Goal: Register for event/course

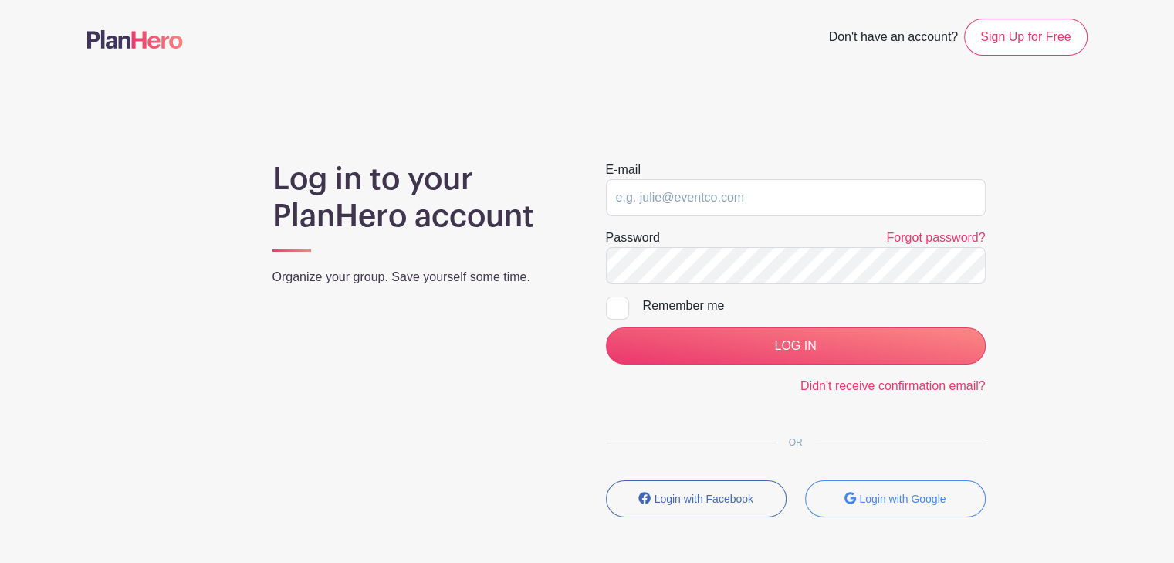
type input "[EMAIL_ADDRESS][DOMAIN_NAME]"
click at [624, 302] on div at bounding box center [617, 307] width 23 height 23
click at [616, 302] on input "Remember me" at bounding box center [611, 301] width 10 height 10
checkbox input "true"
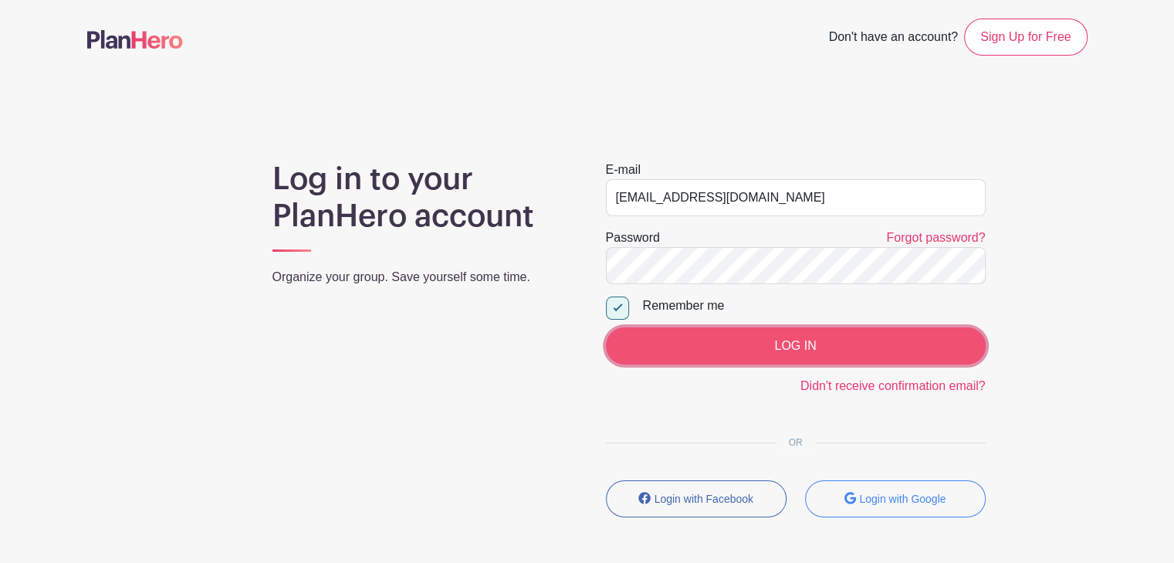
click at [786, 347] on input "LOG IN" at bounding box center [796, 345] width 380 height 37
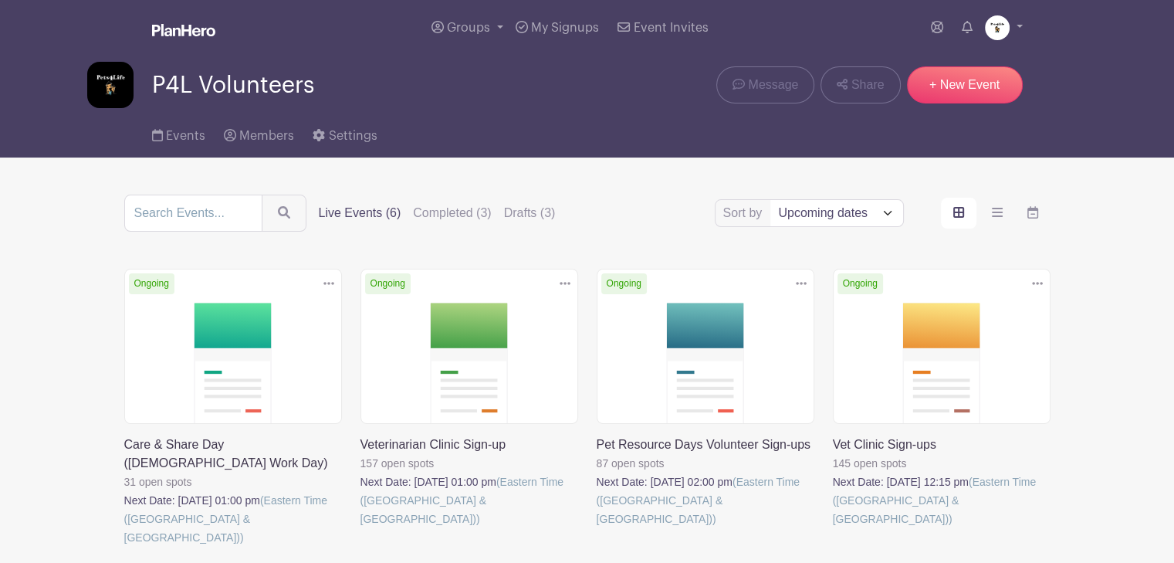
scroll to position [154, 0]
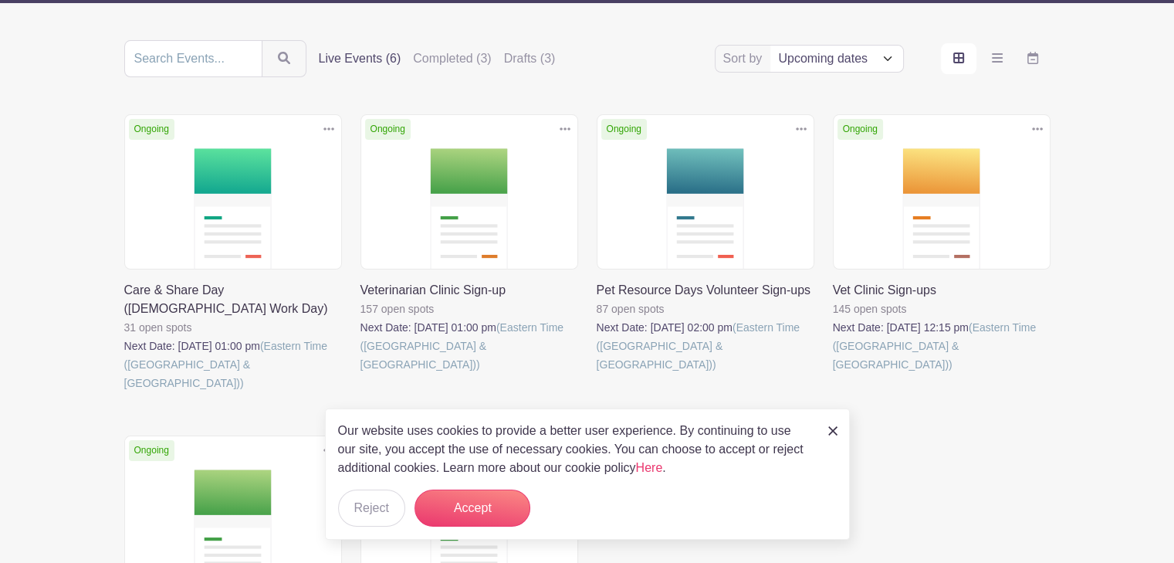
click at [833, 374] on link at bounding box center [833, 374] width 0 height 0
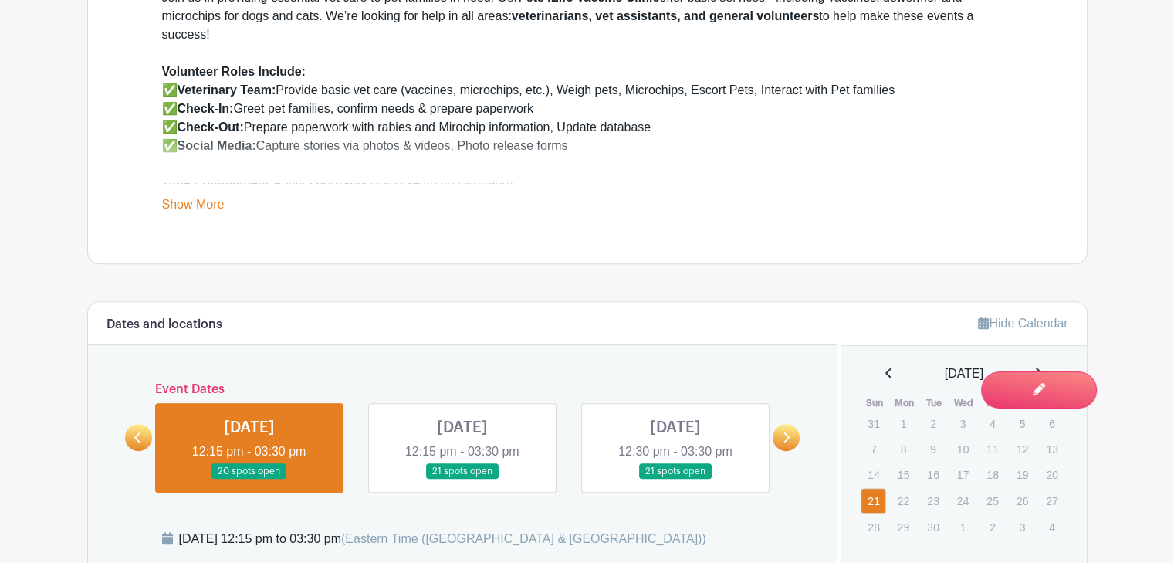
scroll to position [849, 0]
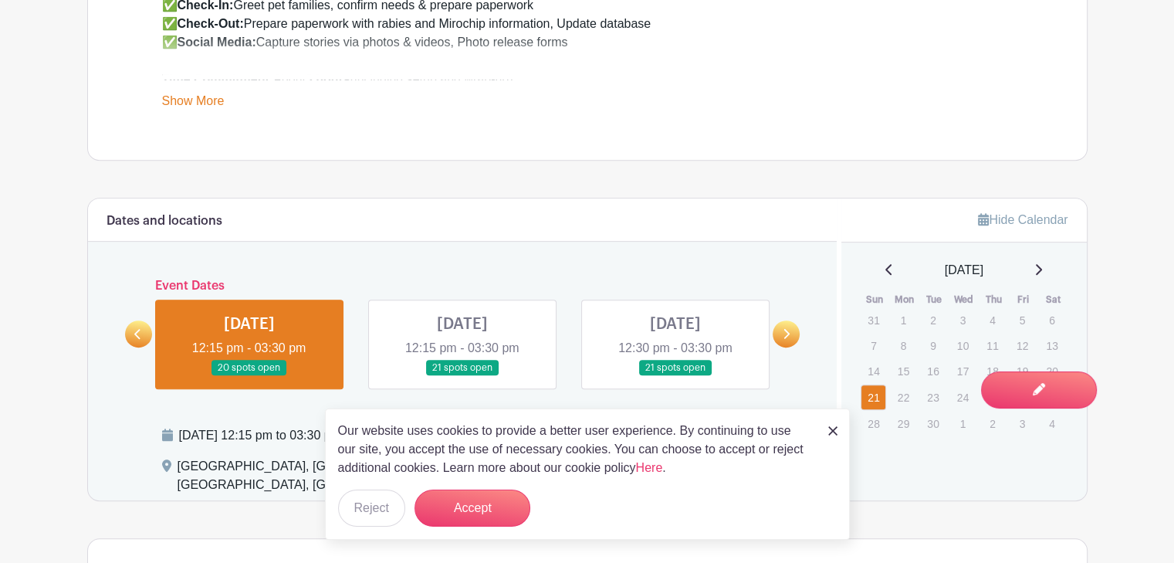
click at [249, 376] on link at bounding box center [249, 376] width 0 height 0
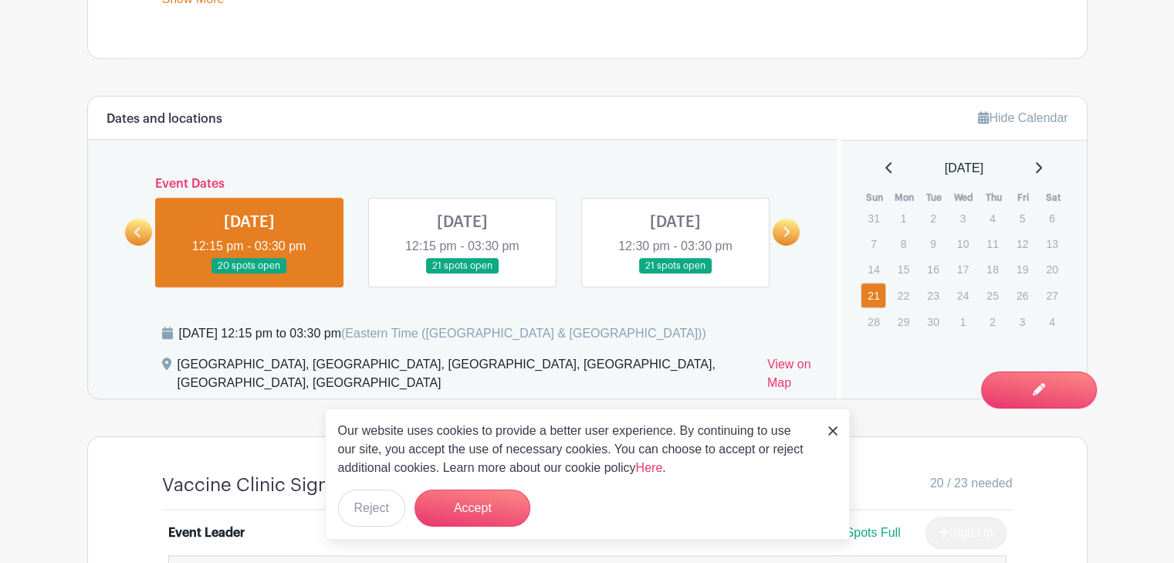
scroll to position [1003, 0]
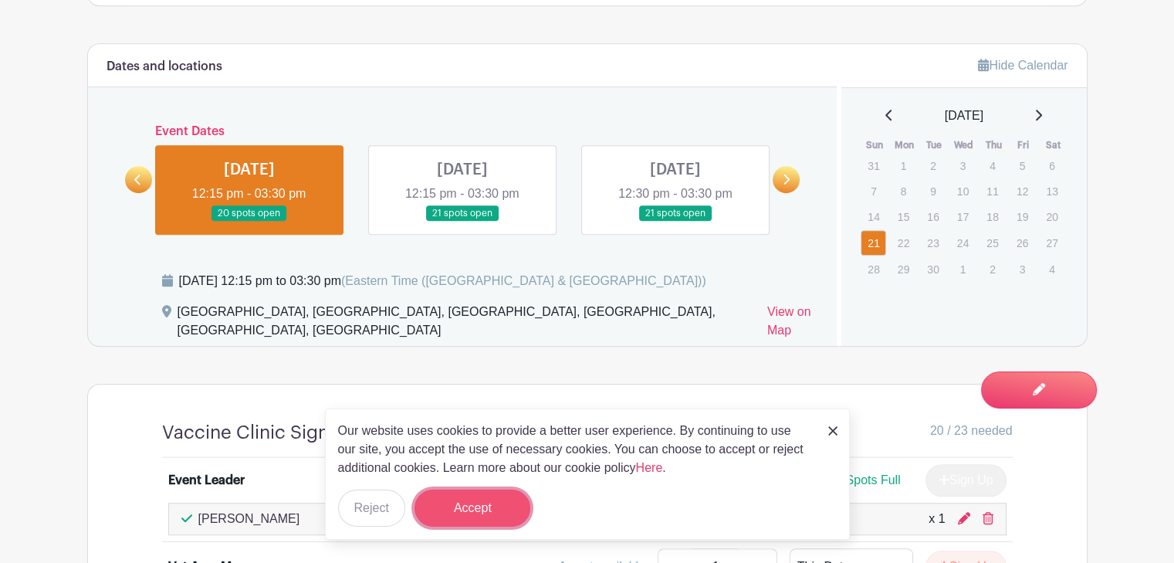
click at [459, 498] on button "Accept" at bounding box center [472, 507] width 116 height 37
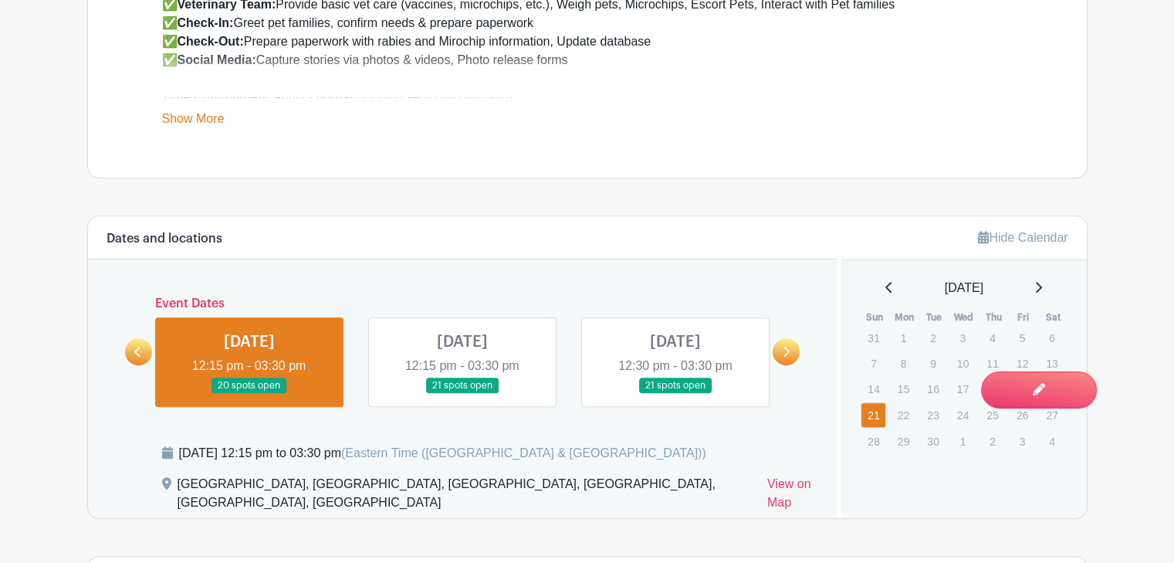
scroll to position [775, 0]
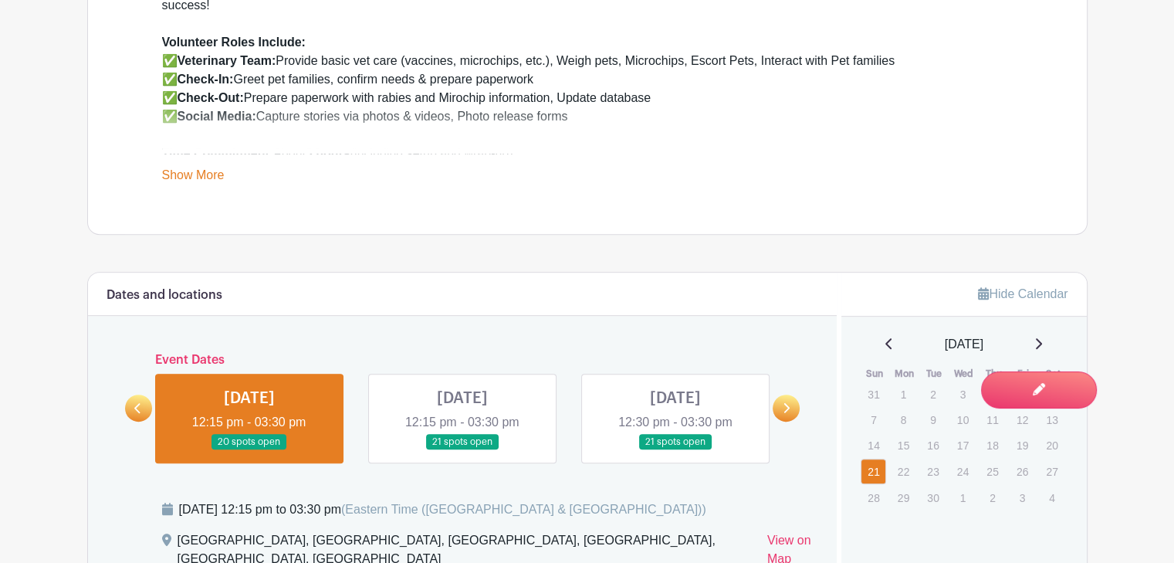
click at [462, 450] on link at bounding box center [462, 450] width 0 height 0
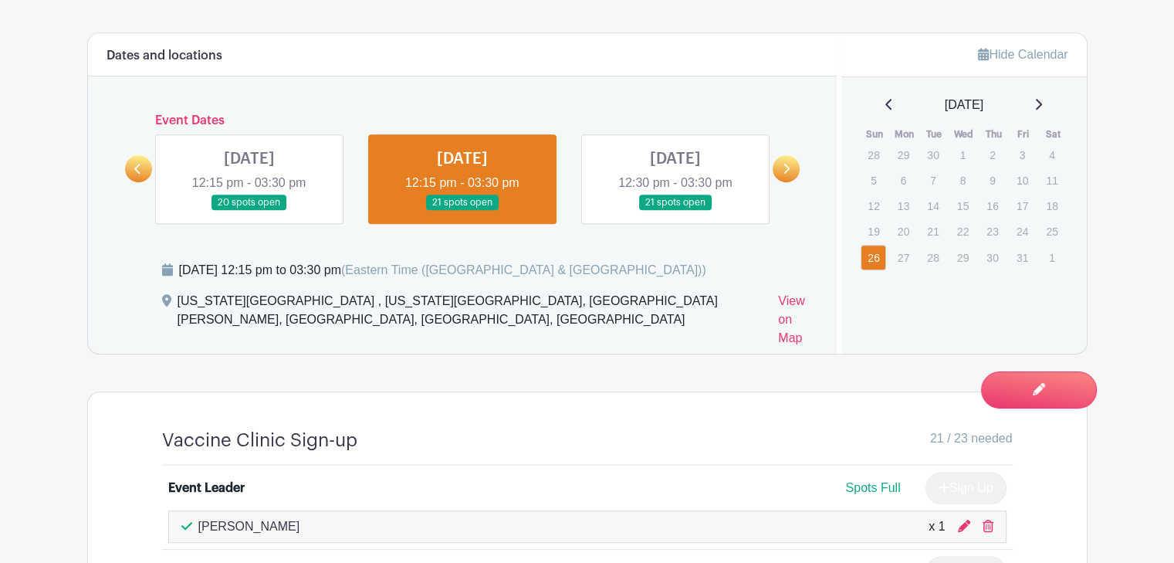
scroll to position [993, 0]
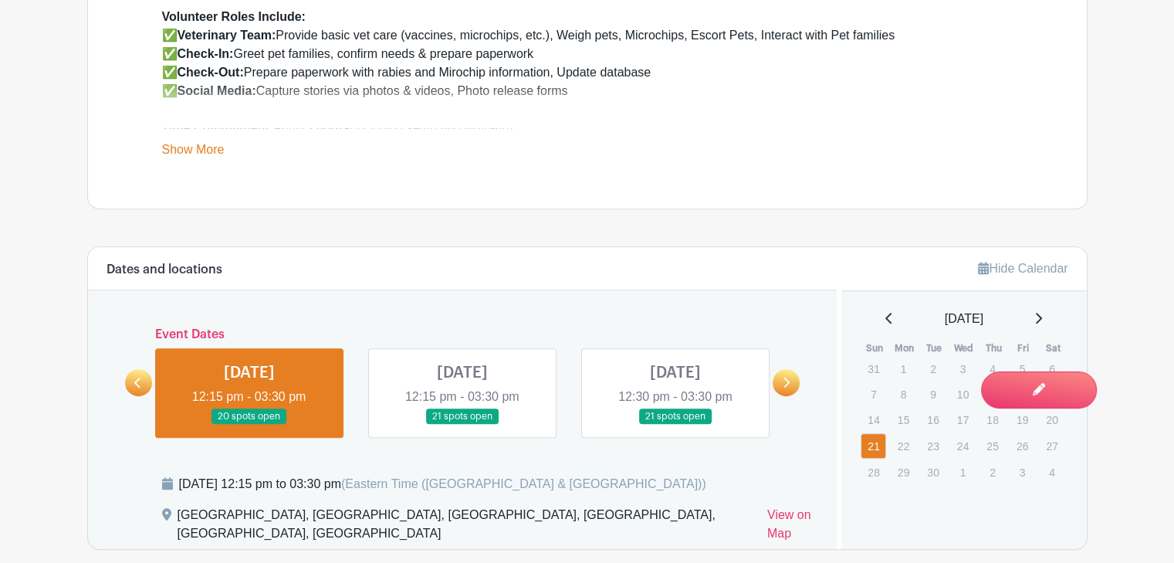
scroll to position [775, 0]
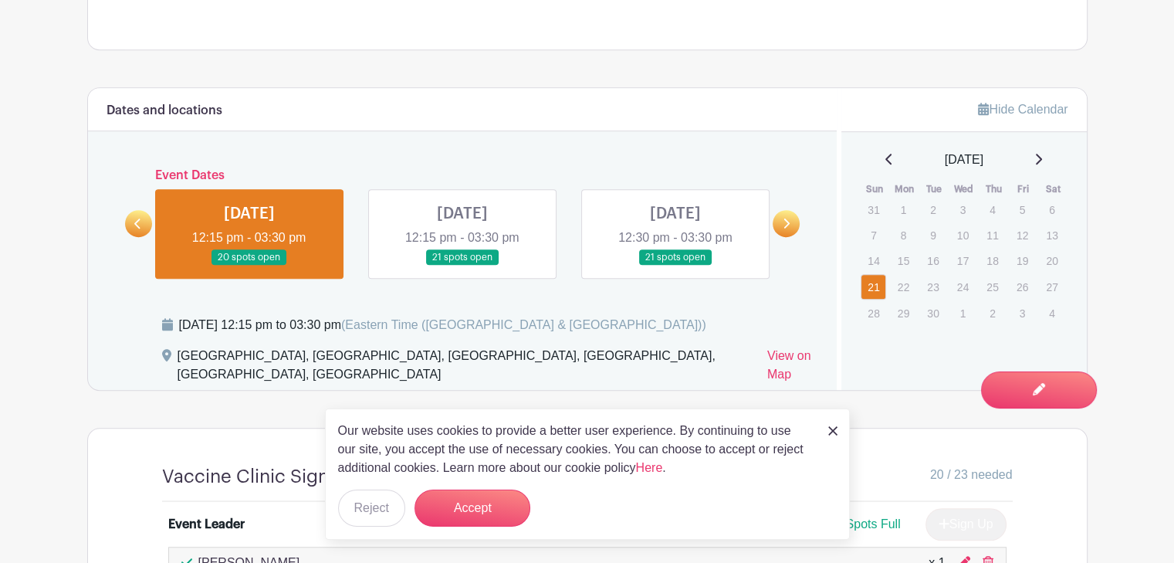
scroll to position [1003, 0]
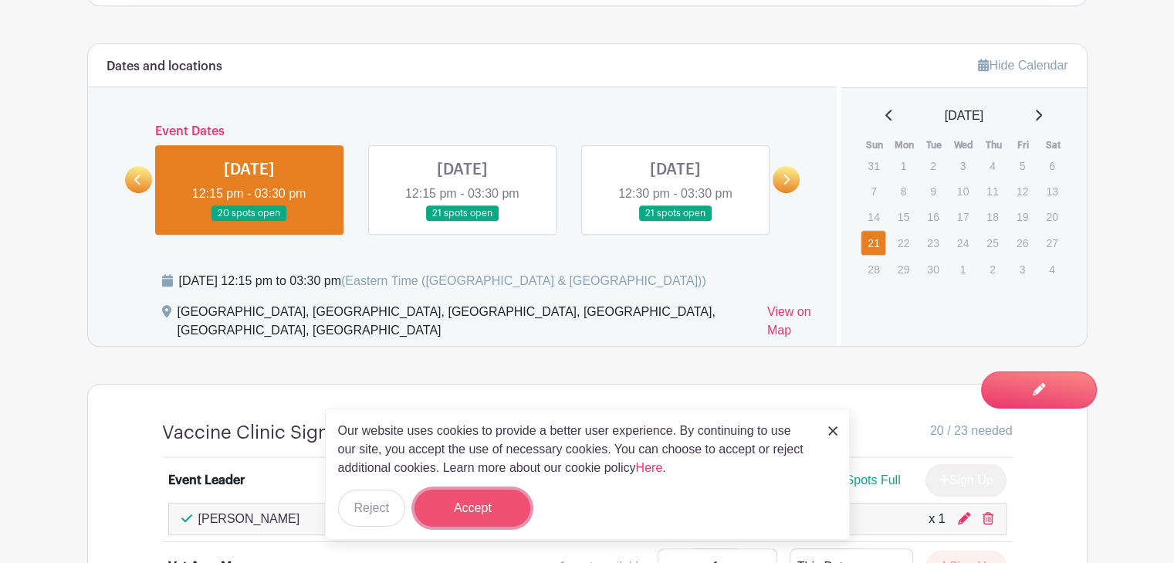
click at [469, 499] on button "Accept" at bounding box center [472, 507] width 116 height 37
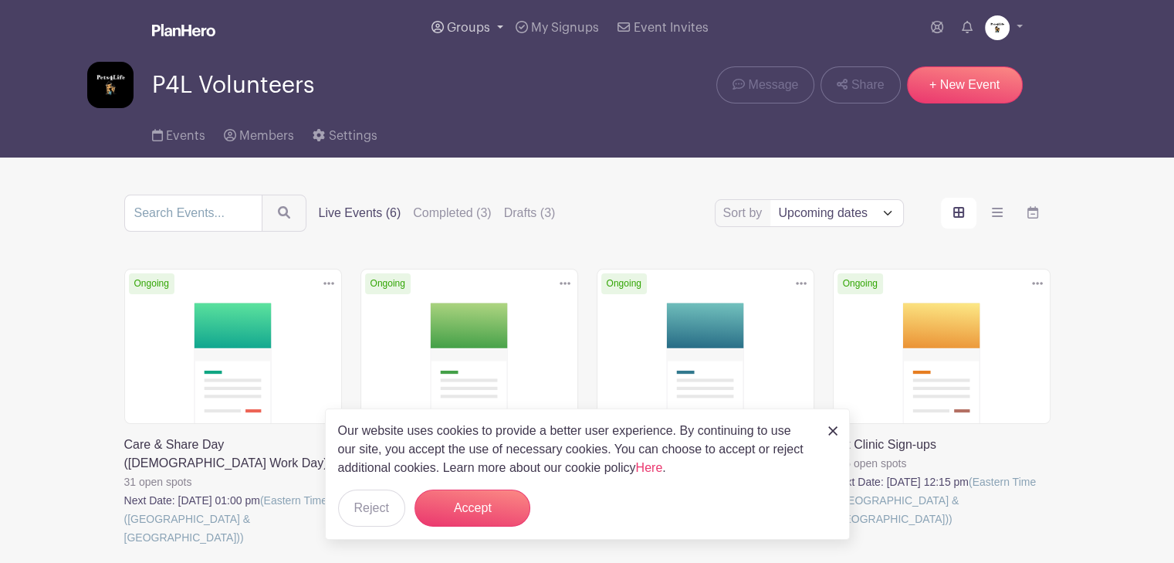
click at [454, 23] on span "Groups" at bounding box center [468, 28] width 43 height 12
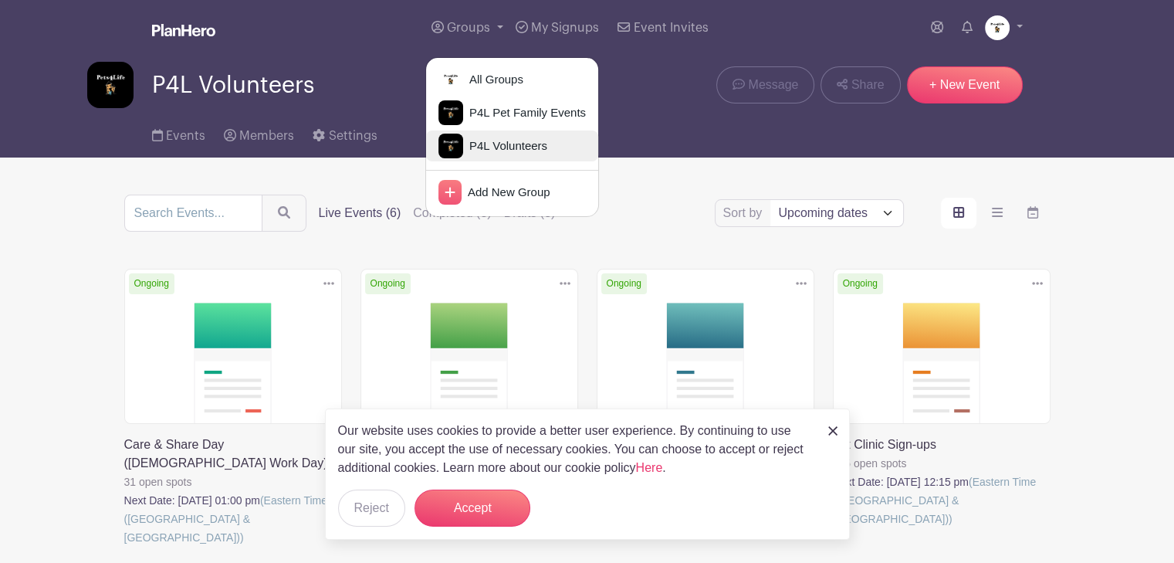
click at [530, 146] on span "P4L Volunteers" at bounding box center [505, 146] width 84 height 18
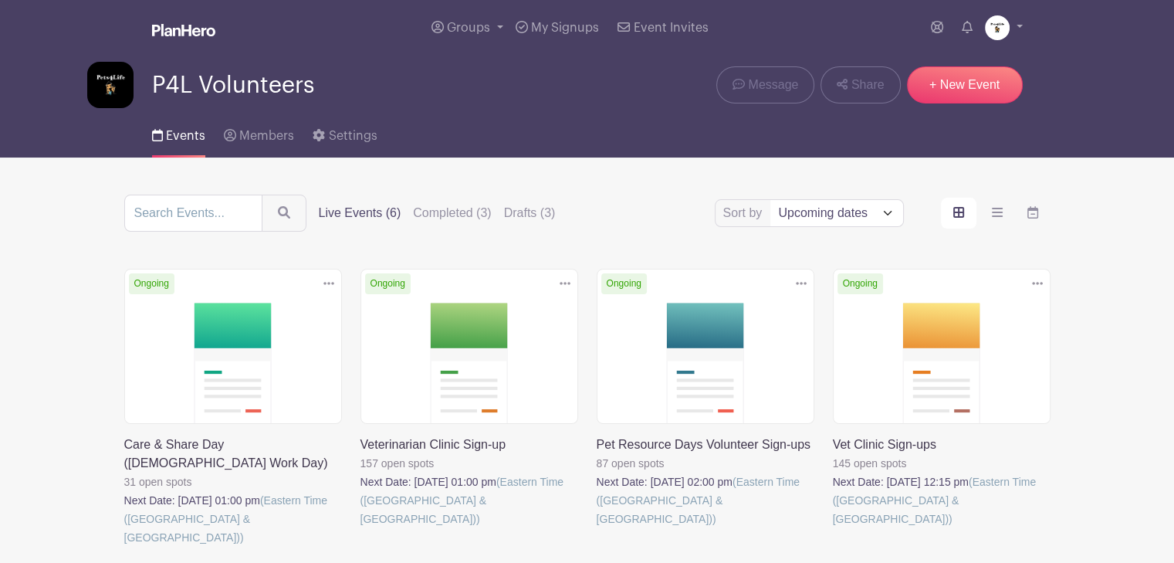
click at [560, 124] on div "Events Members Settings" at bounding box center [587, 132] width 1019 height 49
